Goal: Find specific page/section: Find specific page/section

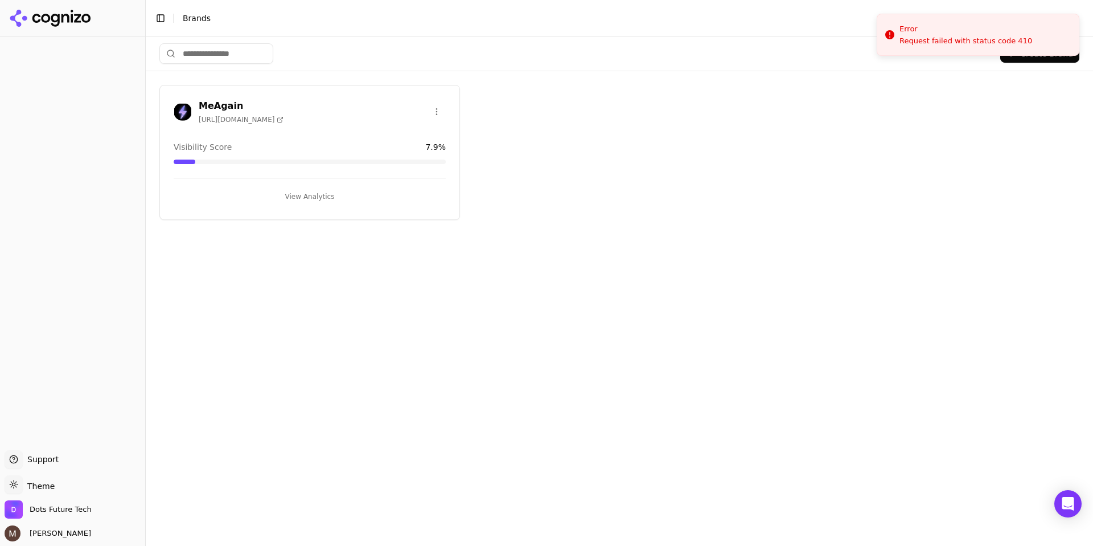
click at [216, 106] on h3 "MeAgain" at bounding box center [241, 106] width 85 height 14
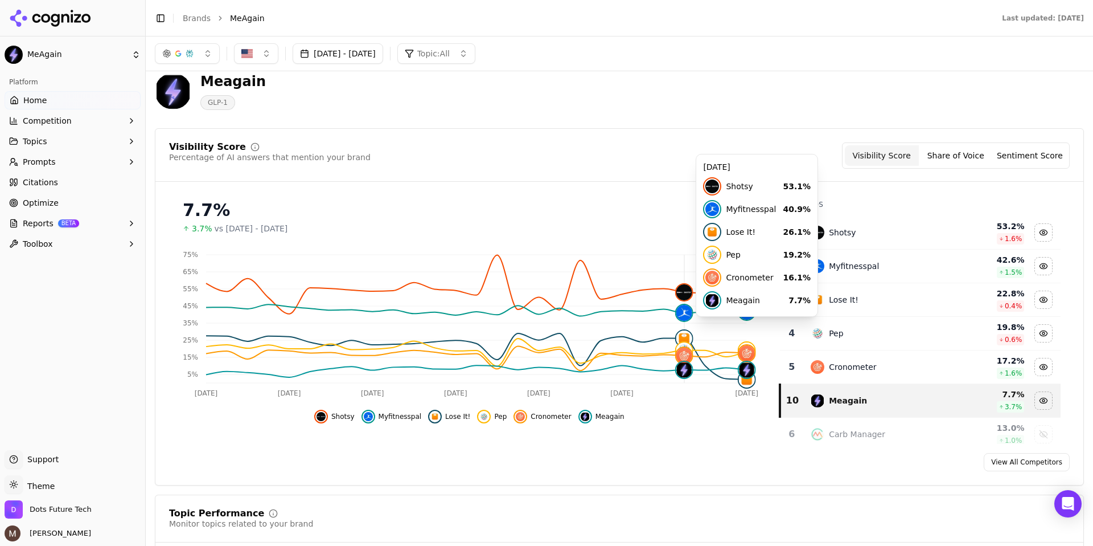
scroll to position [18, 0]
